Goal: Go to known website: Access a specific website the user already knows

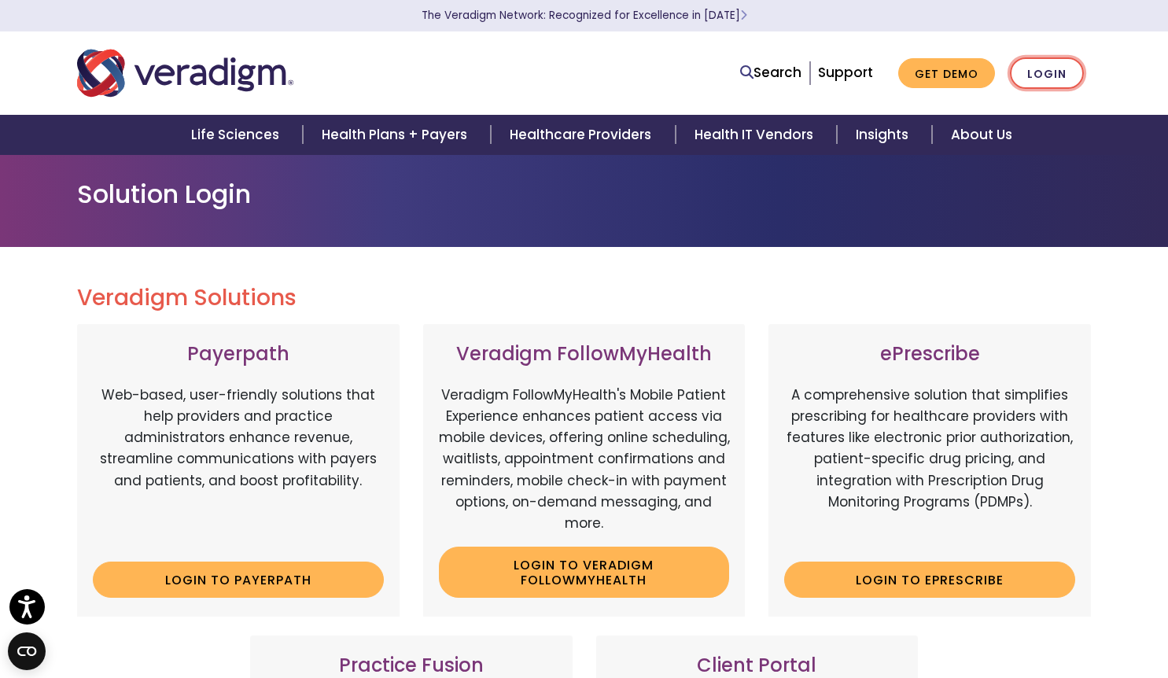
click at [1052, 79] on link "Login" at bounding box center [1047, 73] width 74 height 32
click at [1060, 67] on link "Login" at bounding box center [1047, 73] width 74 height 32
click at [1054, 67] on link "Login" at bounding box center [1047, 73] width 74 height 32
click at [1066, 78] on link "Login" at bounding box center [1047, 73] width 74 height 32
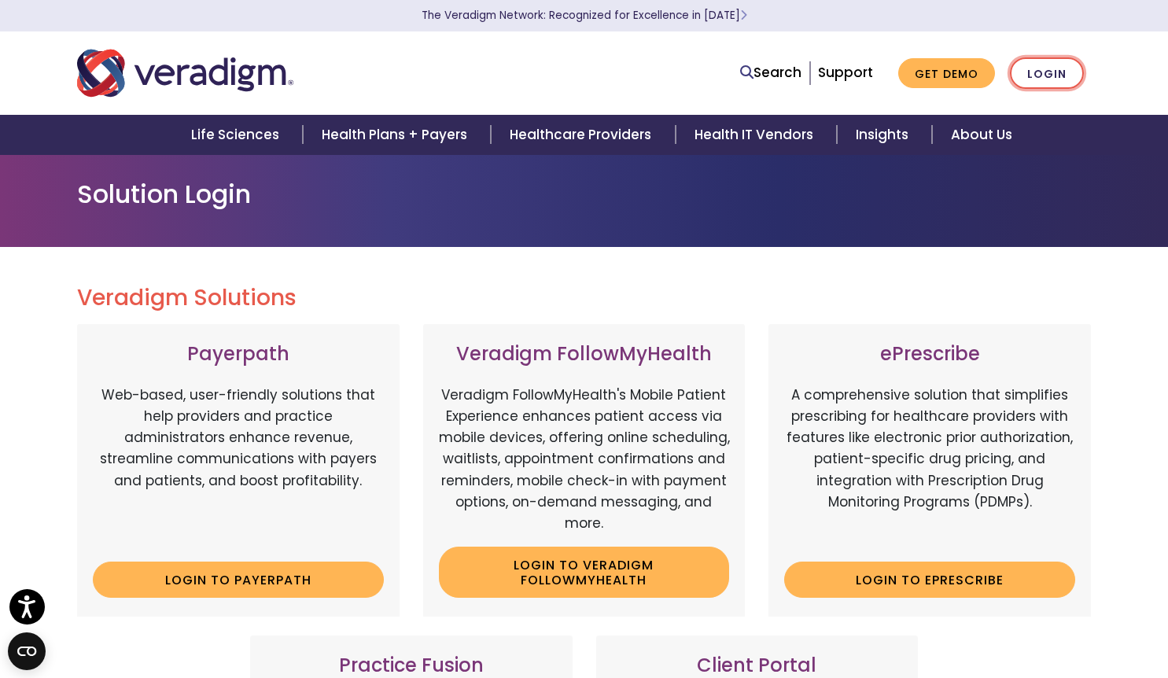
click at [1051, 71] on link "Login" at bounding box center [1047, 73] width 74 height 32
click at [30, 650] on circle "Open CMP widget" at bounding box center [27, 651] width 38 height 38
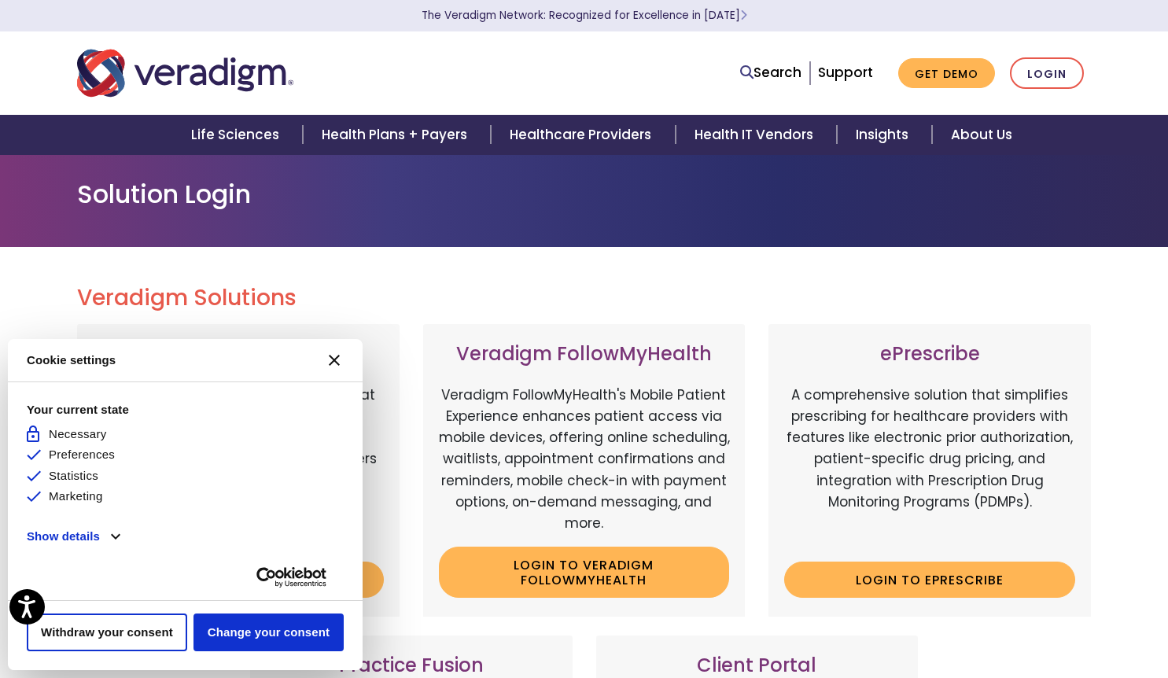
click at [332, 359] on icon "[#WIDGET_ICON_CROSS#]" at bounding box center [334, 360] width 11 height 11
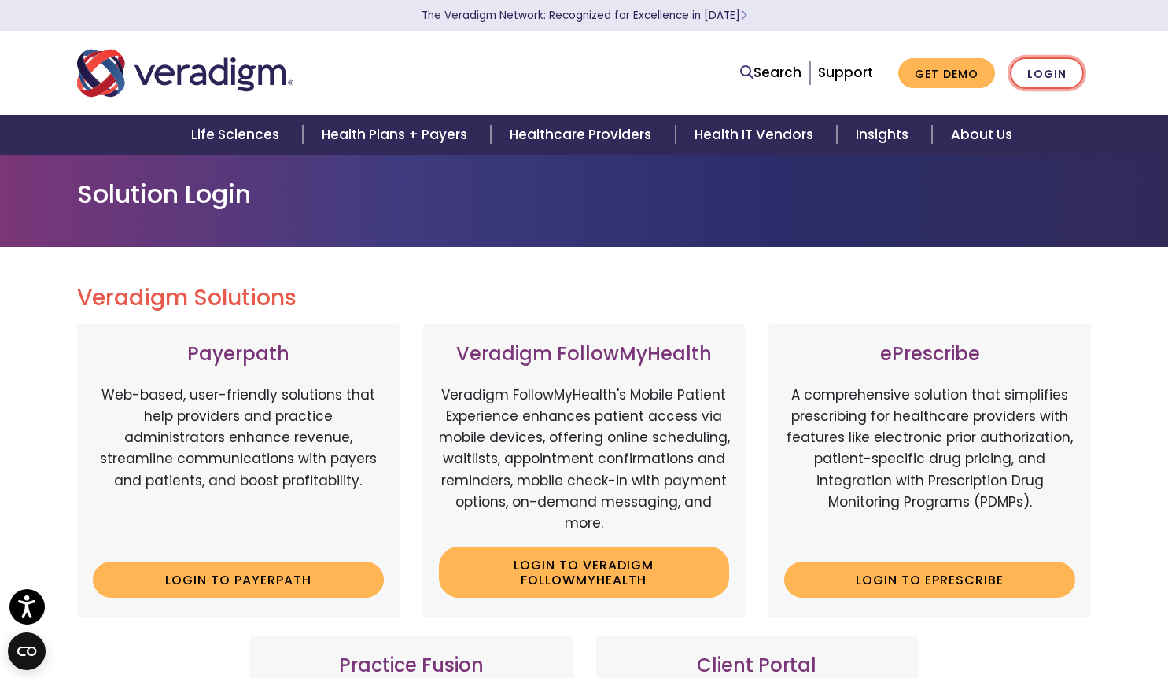
click at [1044, 76] on link "Login" at bounding box center [1047, 73] width 74 height 32
click at [40, 599] on button "Open accessiBe: accessibility options, statement and help" at bounding box center [27, 606] width 39 height 39
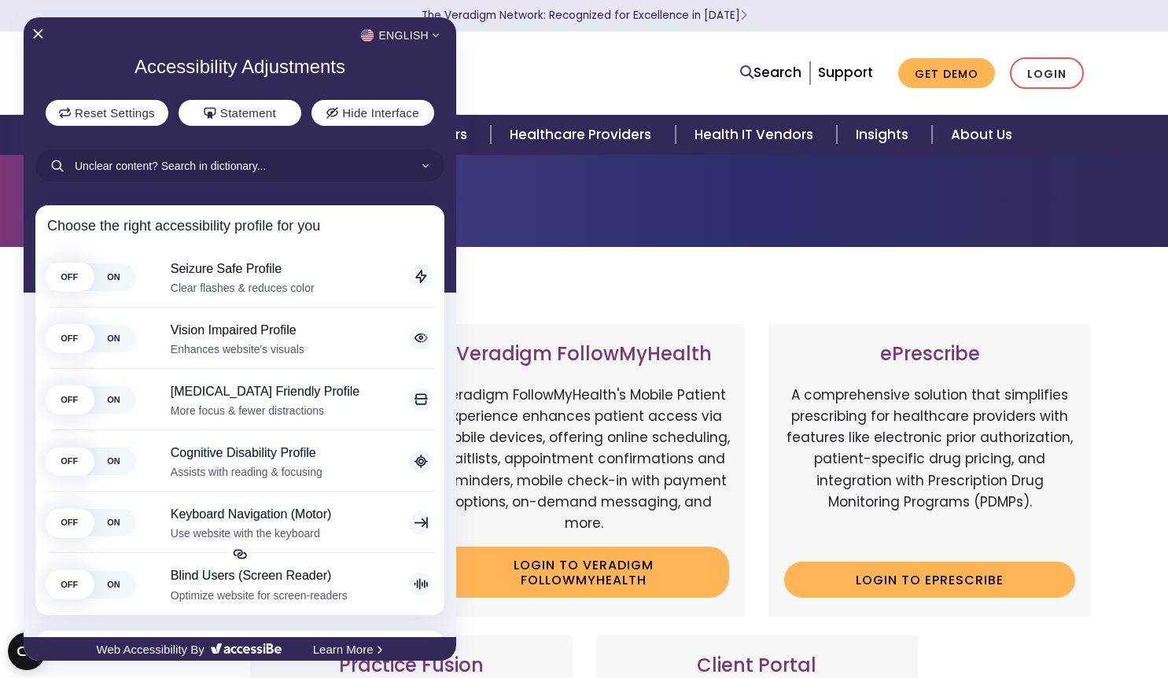
click at [577, 180] on div at bounding box center [584, 339] width 1168 height 678
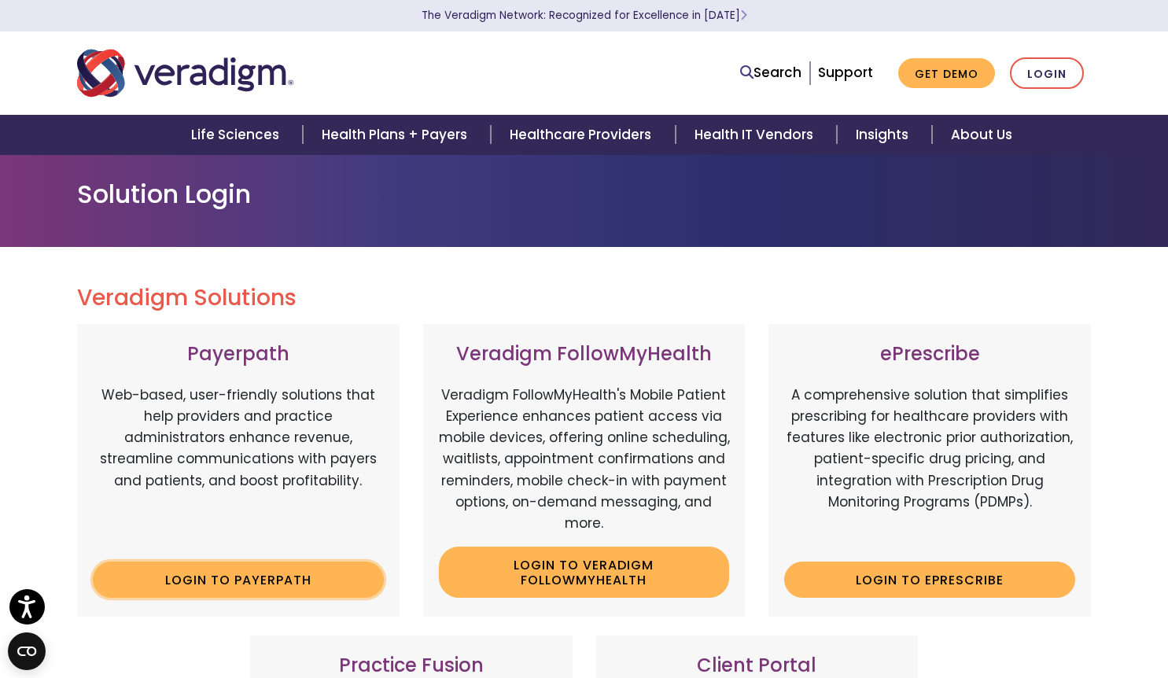
click at [226, 580] on link "Login to Payerpath" at bounding box center [238, 579] width 291 height 36
